Goal: Transaction & Acquisition: Purchase product/service

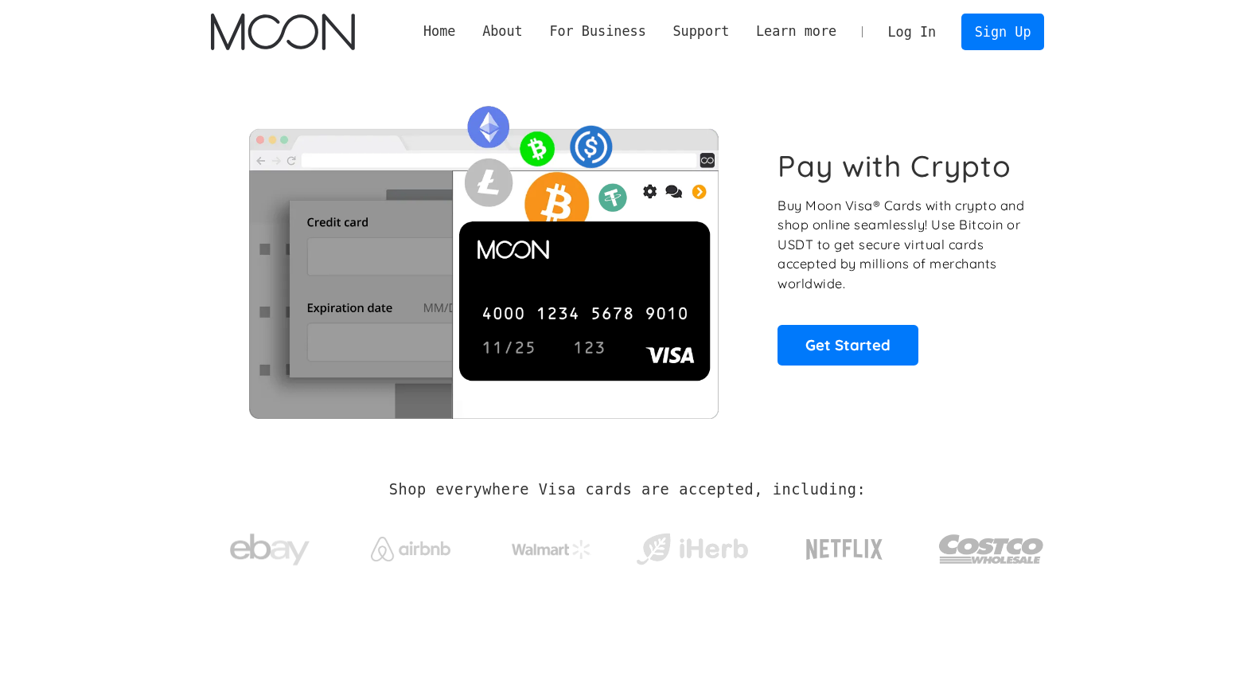
click at [930, 33] on link "Log In" at bounding box center [912, 31] width 75 height 35
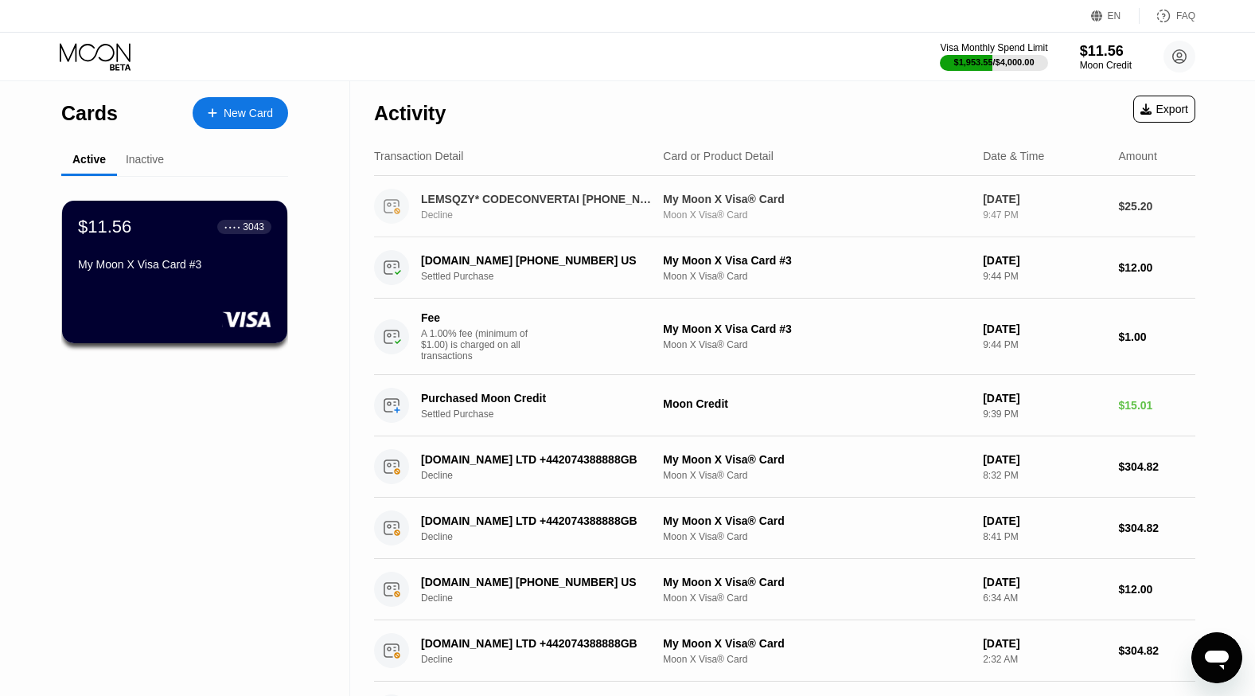
click at [690, 211] on div "Moon X Visa® Card" at bounding box center [816, 214] width 307 height 11
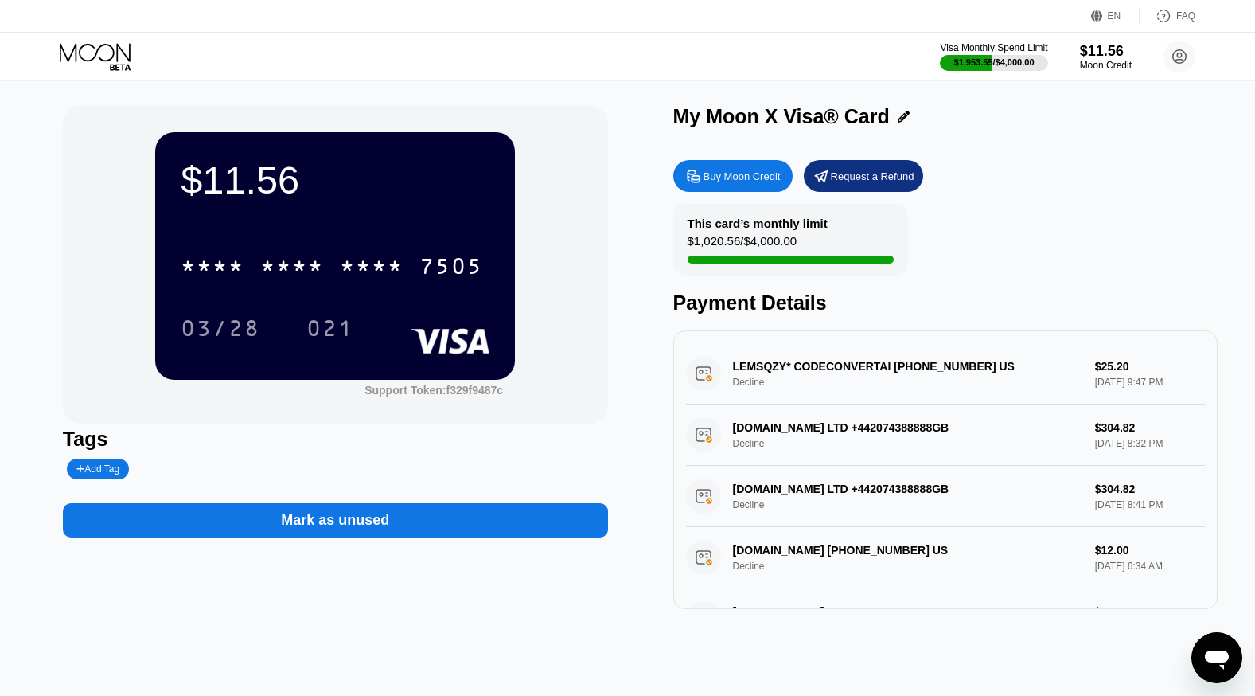
click at [771, 372] on div "LEMSQZY* CODECONVERTAI +12134567895 US Decline $25.20 Sep 22, 2025 9:47 PM" at bounding box center [946, 373] width 520 height 61
click at [752, 183] on div "Buy Moon Credit" at bounding box center [741, 177] width 77 height 14
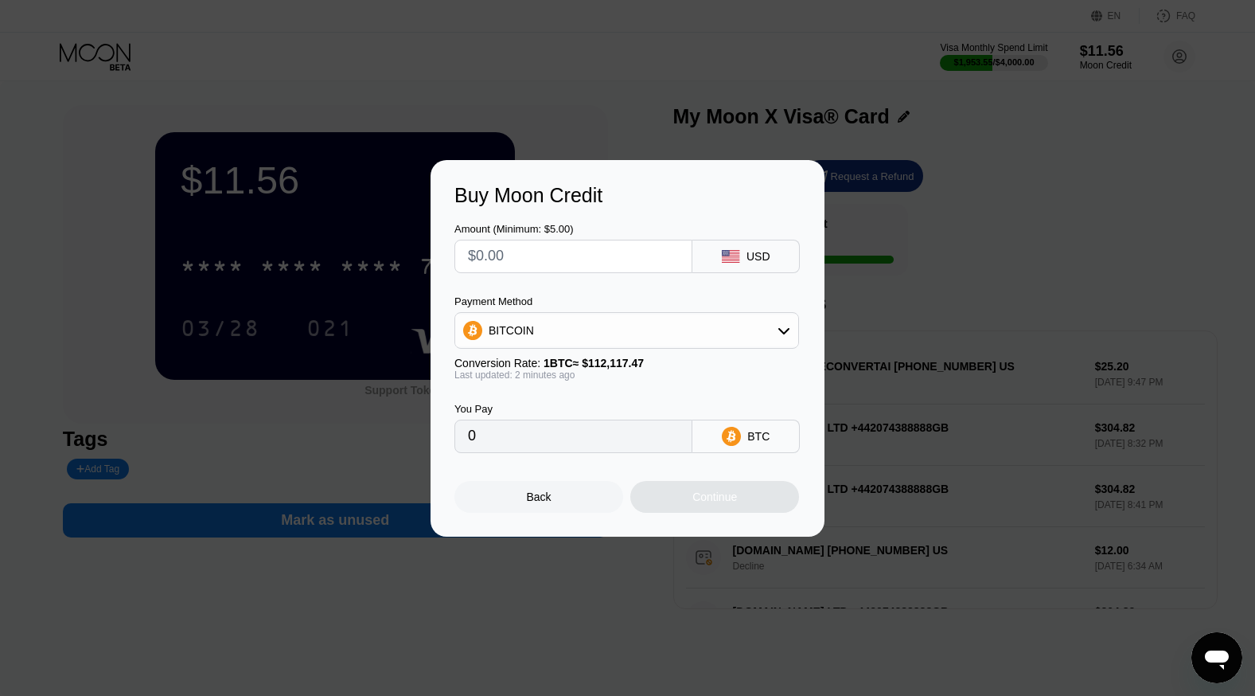
click at [601, 266] on input "text" at bounding box center [573, 256] width 211 height 32
click at [552, 329] on div "BITCOIN" at bounding box center [626, 330] width 343 height 32
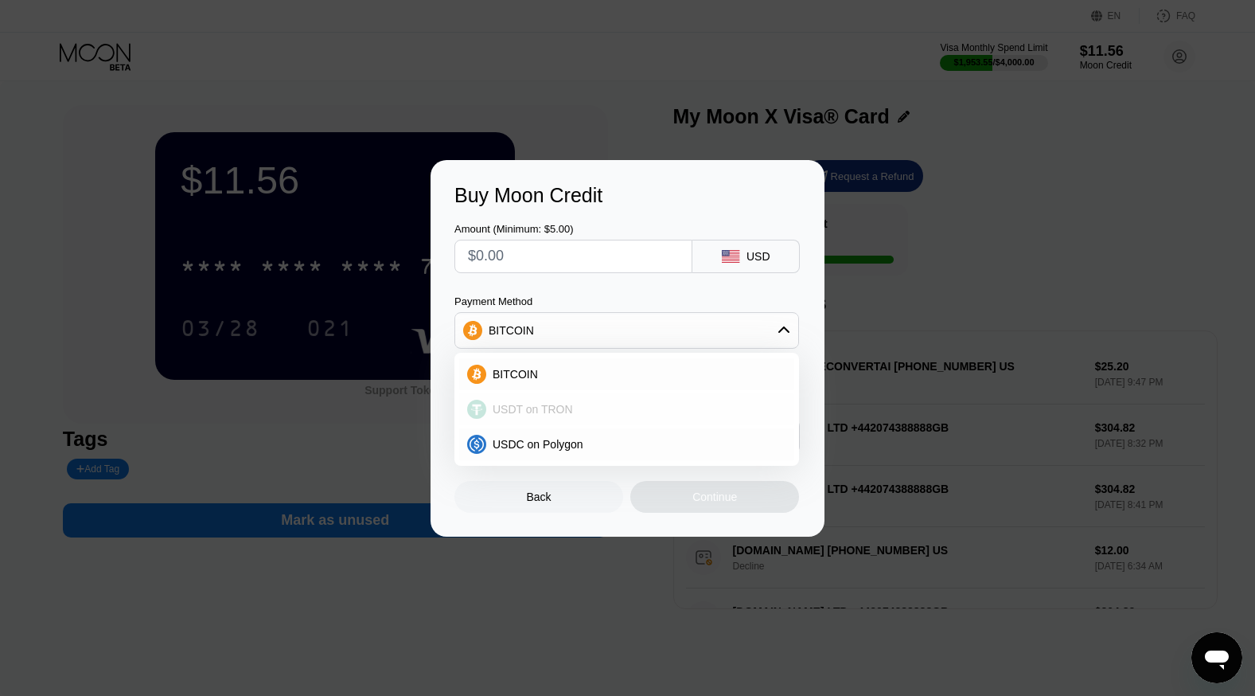
click at [570, 399] on div "USDT on TRON" at bounding box center [626, 409] width 335 height 32
type input "0.00"
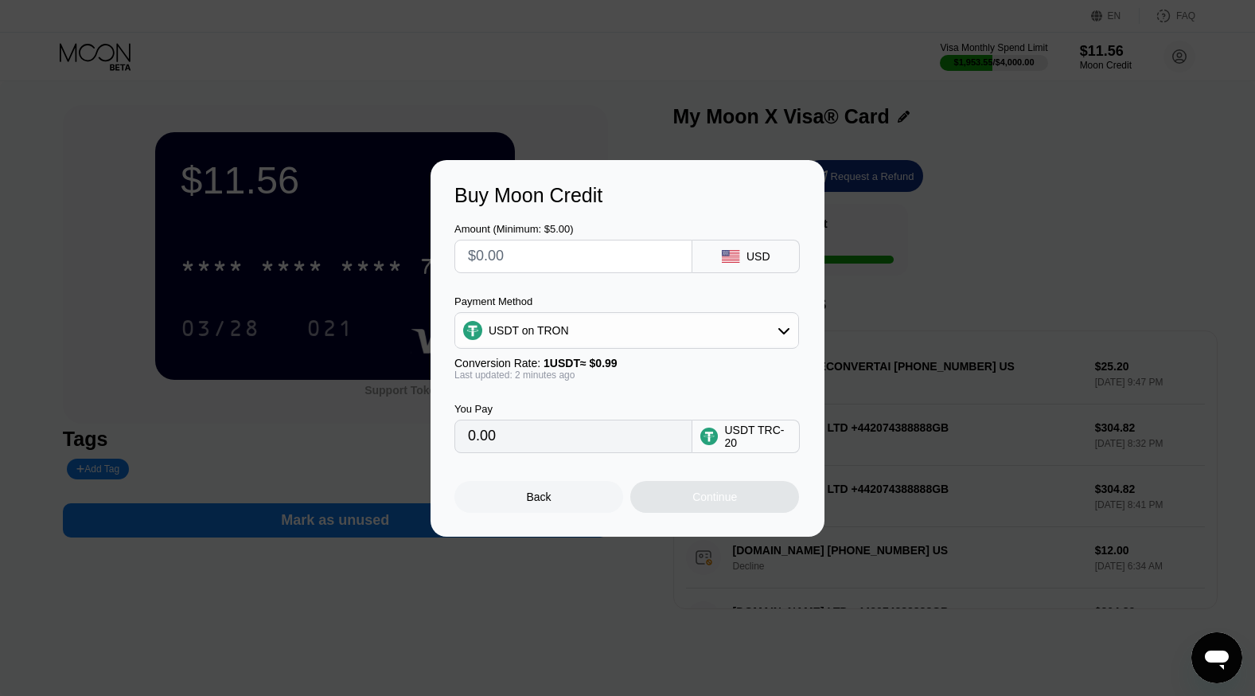
click at [559, 260] on input "text" at bounding box center [573, 256] width 211 height 32
type input "$500"
type input "505.05"
click at [632, 379] on div "Last updated: 2 minutes ago" at bounding box center [626, 374] width 345 height 11
click at [622, 333] on div "USDT on TRON" at bounding box center [626, 330] width 343 height 32
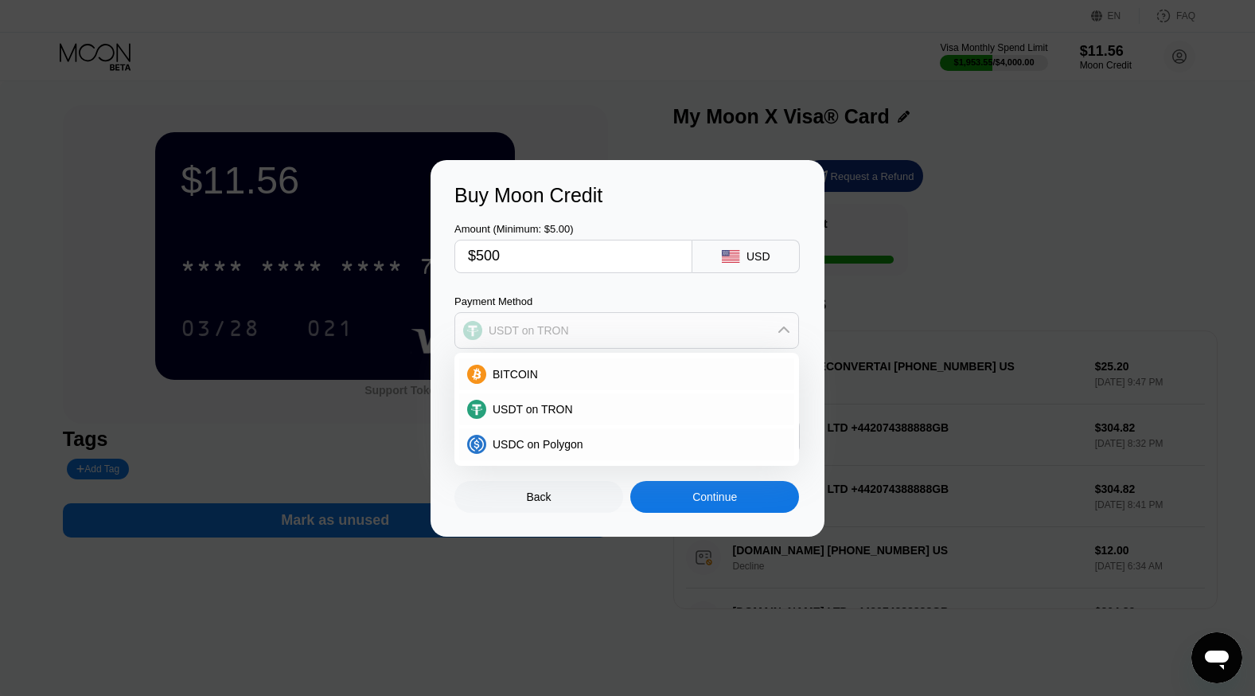
click at [622, 333] on div "USDT on TRON" at bounding box center [626, 330] width 343 height 32
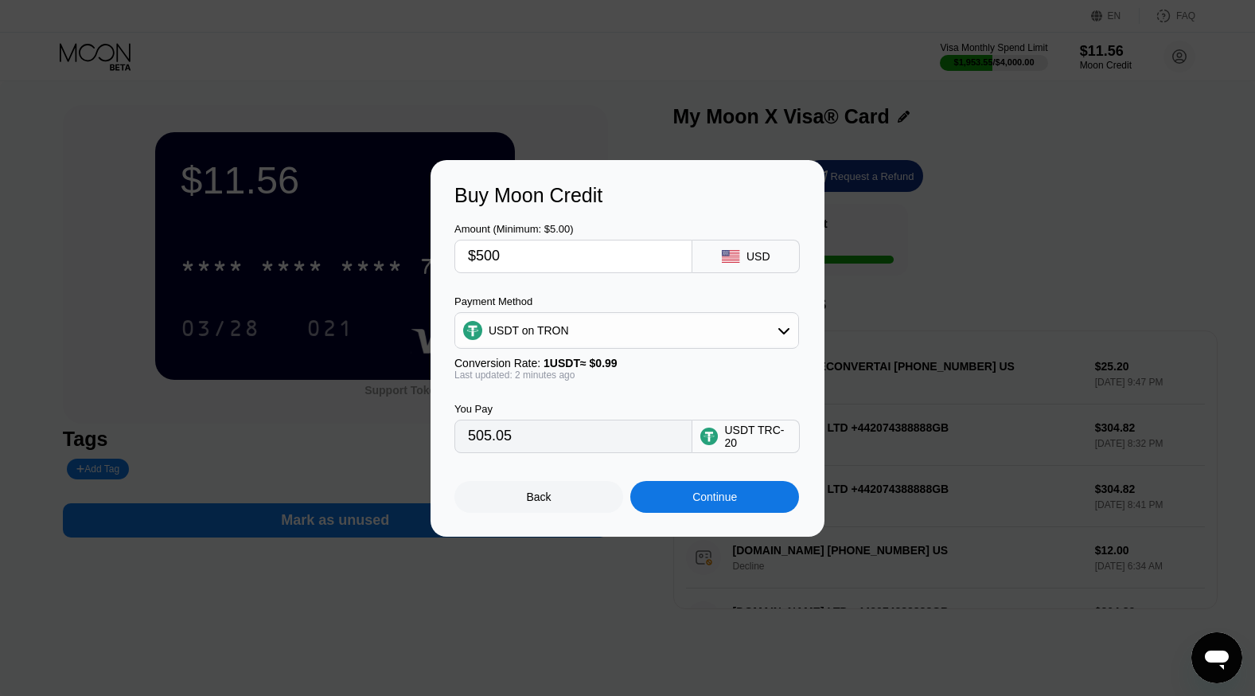
click at [543, 233] on div "Amount (Minimum: $5.00)" at bounding box center [573, 229] width 238 height 12
click at [553, 251] on input "$500" at bounding box center [573, 256] width 211 height 32
type input "$6"
type input "6.06"
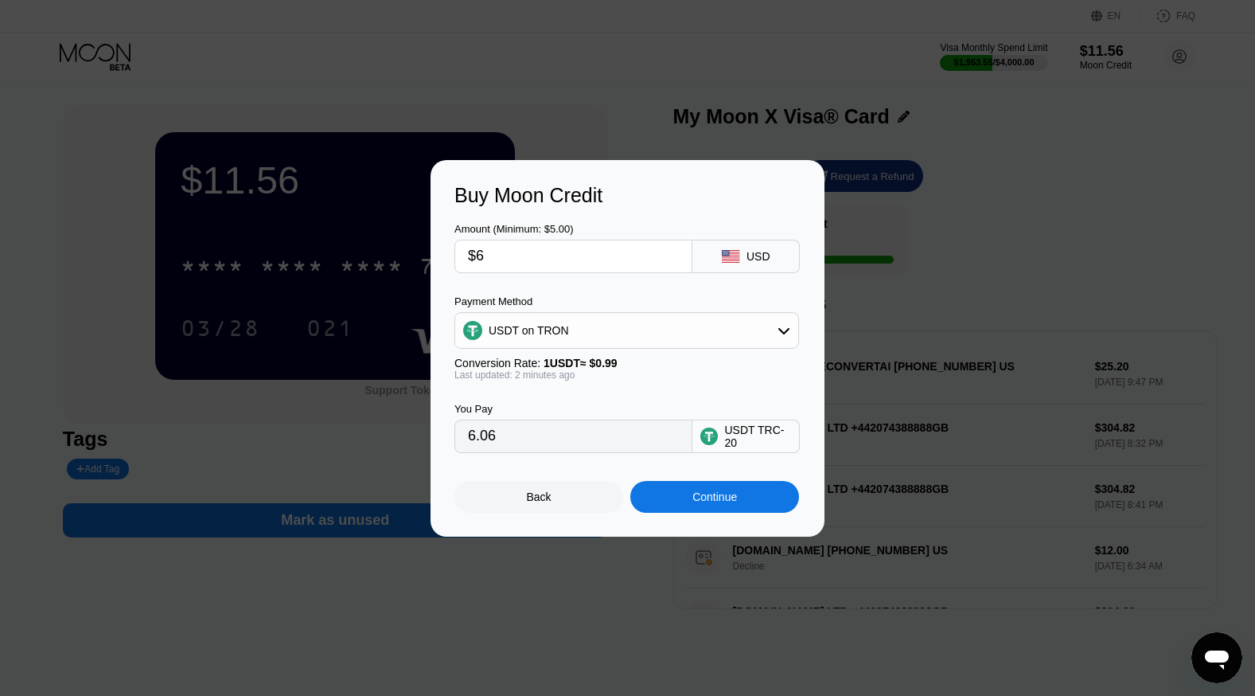
type input "$60"
type input "60.61"
type input "$600"
type input "606.06"
type input "$600"
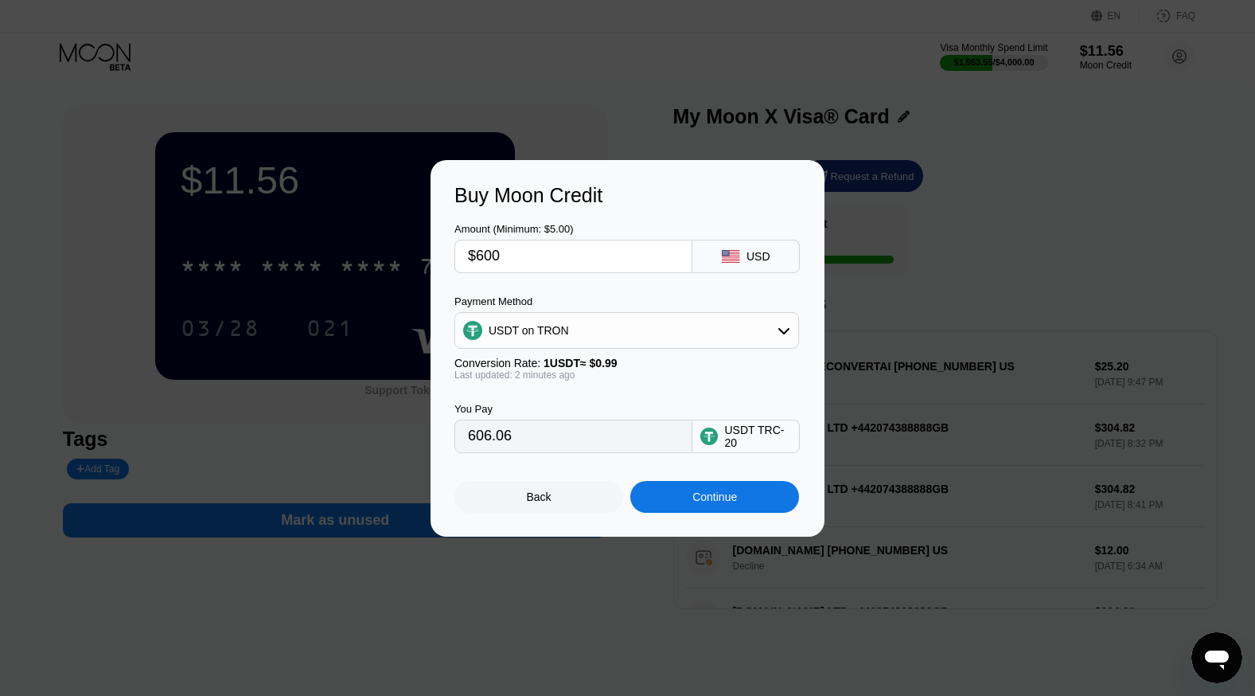
click at [621, 399] on div "You Pay 606.06 USDT TRC-20" at bounding box center [627, 416] width 346 height 72
click at [671, 501] on div "Continue" at bounding box center [714, 497] width 169 height 32
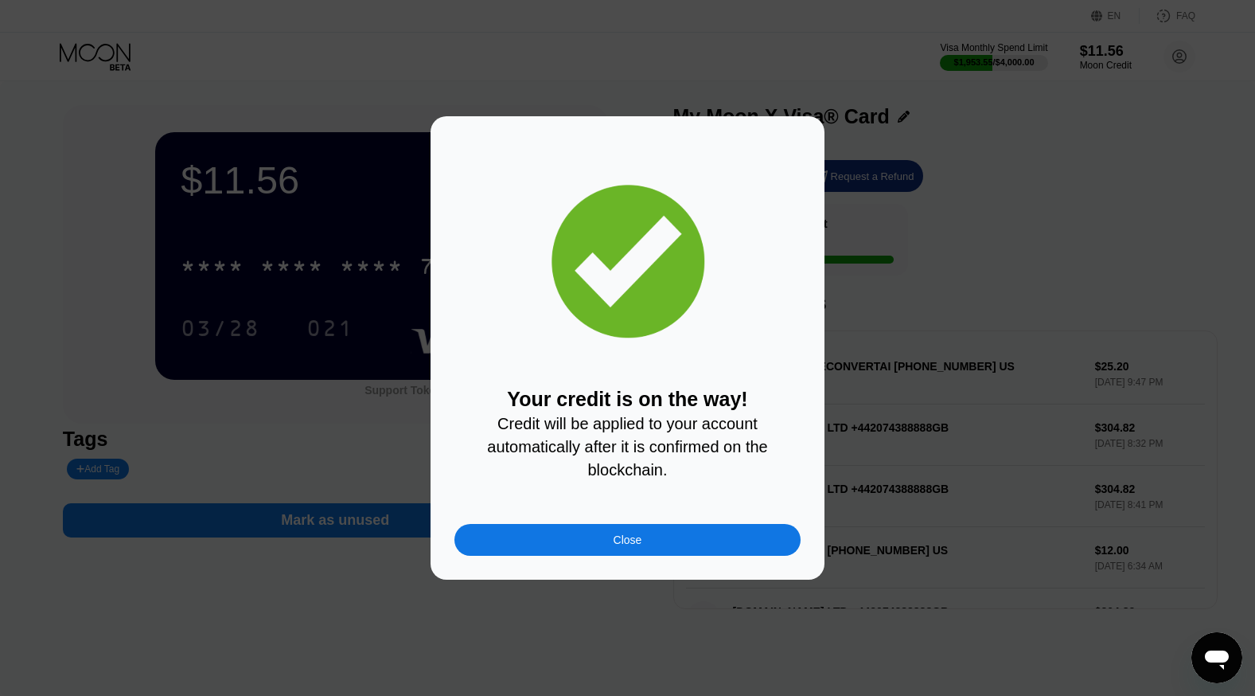
click at [677, 548] on div "Close" at bounding box center [627, 540] width 346 height 32
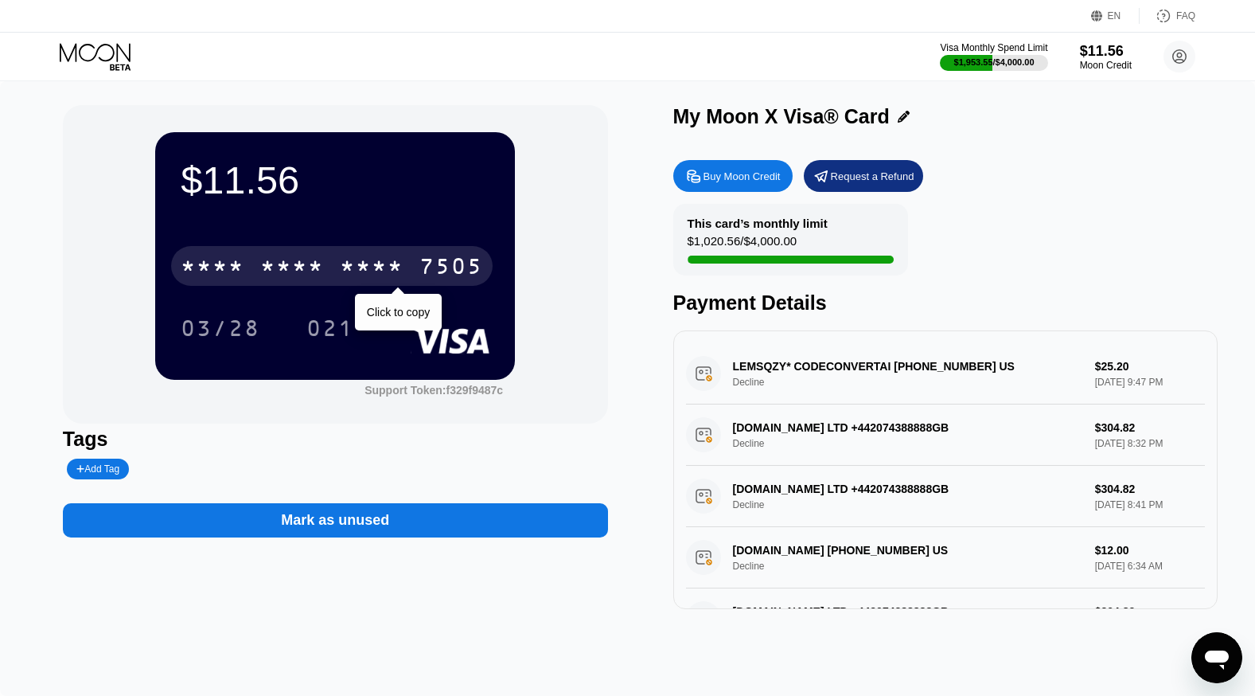
click at [311, 277] on div "* * * *" at bounding box center [292, 267] width 64 height 25
click at [369, 275] on div "2625" at bounding box center [372, 267] width 64 height 25
click at [403, 263] on div "* * * *" at bounding box center [372, 267] width 64 height 25
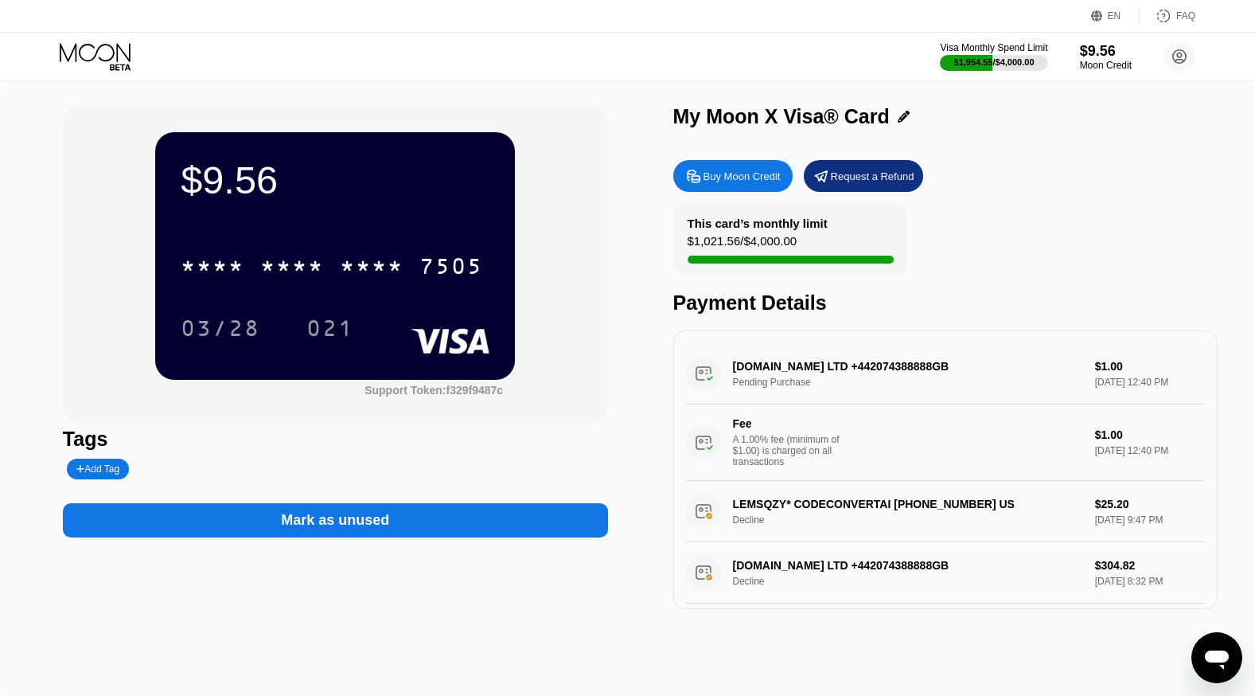
drag, startPoint x: 724, startPoint y: 515, endPoint x: 785, endPoint y: 512, distance: 60.6
click at [785, 512] on div "LEMSQZY* CODECONVERTAI +12134567895 US Decline $25.20 Sep 22, 2025 9:47 PM" at bounding box center [946, 511] width 520 height 61
drag, startPoint x: 785, startPoint y: 512, endPoint x: 712, endPoint y: 512, distance: 72.4
click at [712, 512] on div "LEMSQZY* CODECONVERTAI +12134567895 US Decline $25.20 Sep 22, 2025 9:47 PM" at bounding box center [946, 511] width 520 height 61
drag, startPoint x: 734, startPoint y: 519, endPoint x: 773, endPoint y: 519, distance: 39.0
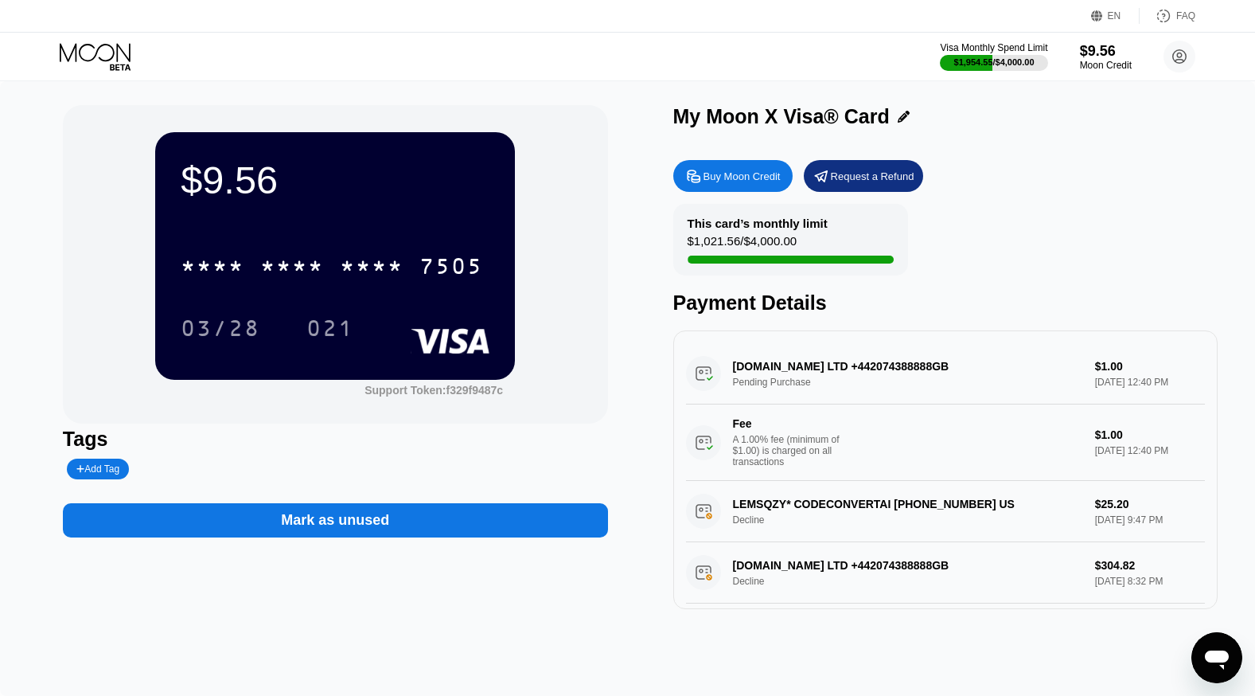
click at [773, 519] on div "LEMSQZY* CODECONVERTAI +12134567895 US Decline $25.20 Sep 22, 2025 9:47 PM" at bounding box center [946, 511] width 520 height 61
